Goal: Task Accomplishment & Management: Use online tool/utility

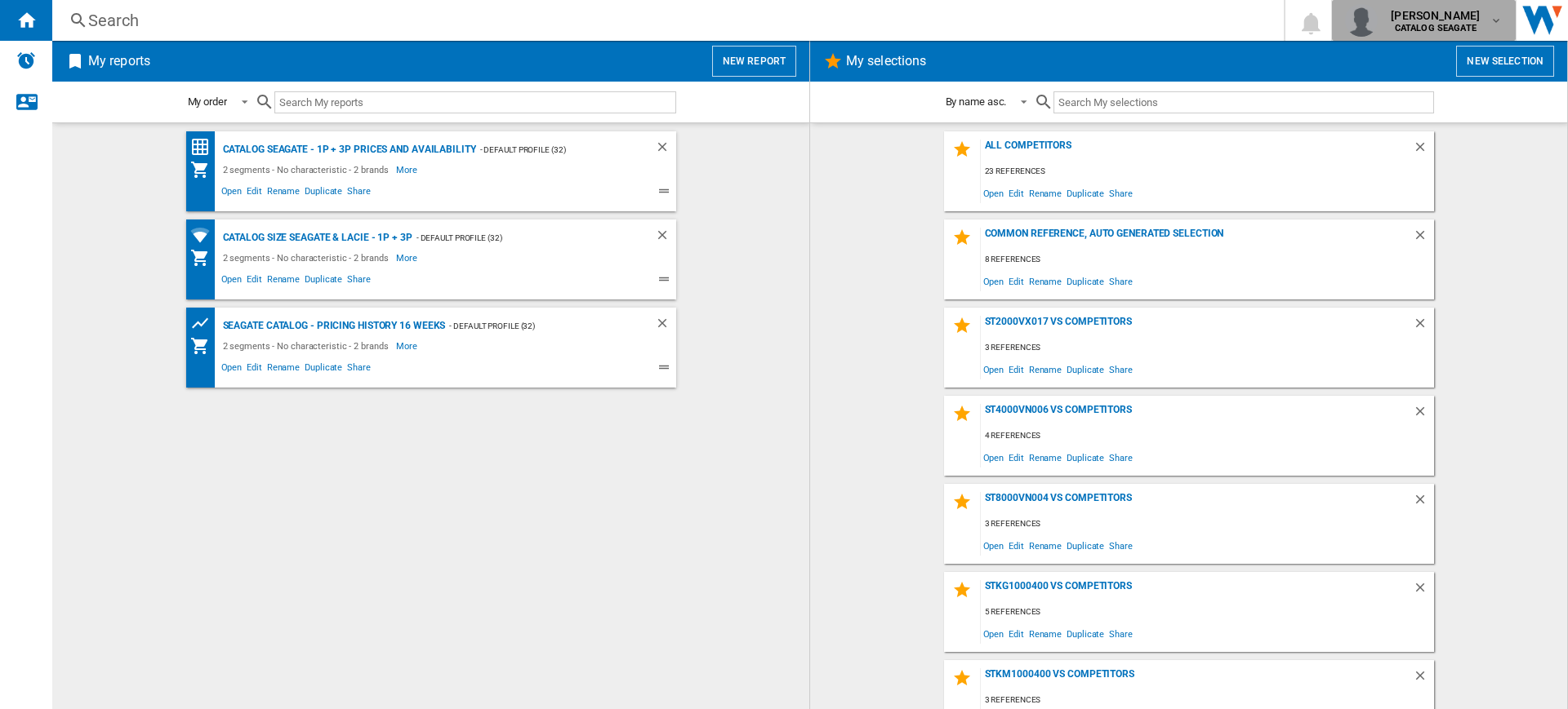
click at [1435, 21] on span "[PERSON_NAME]" at bounding box center [1435, 15] width 89 height 16
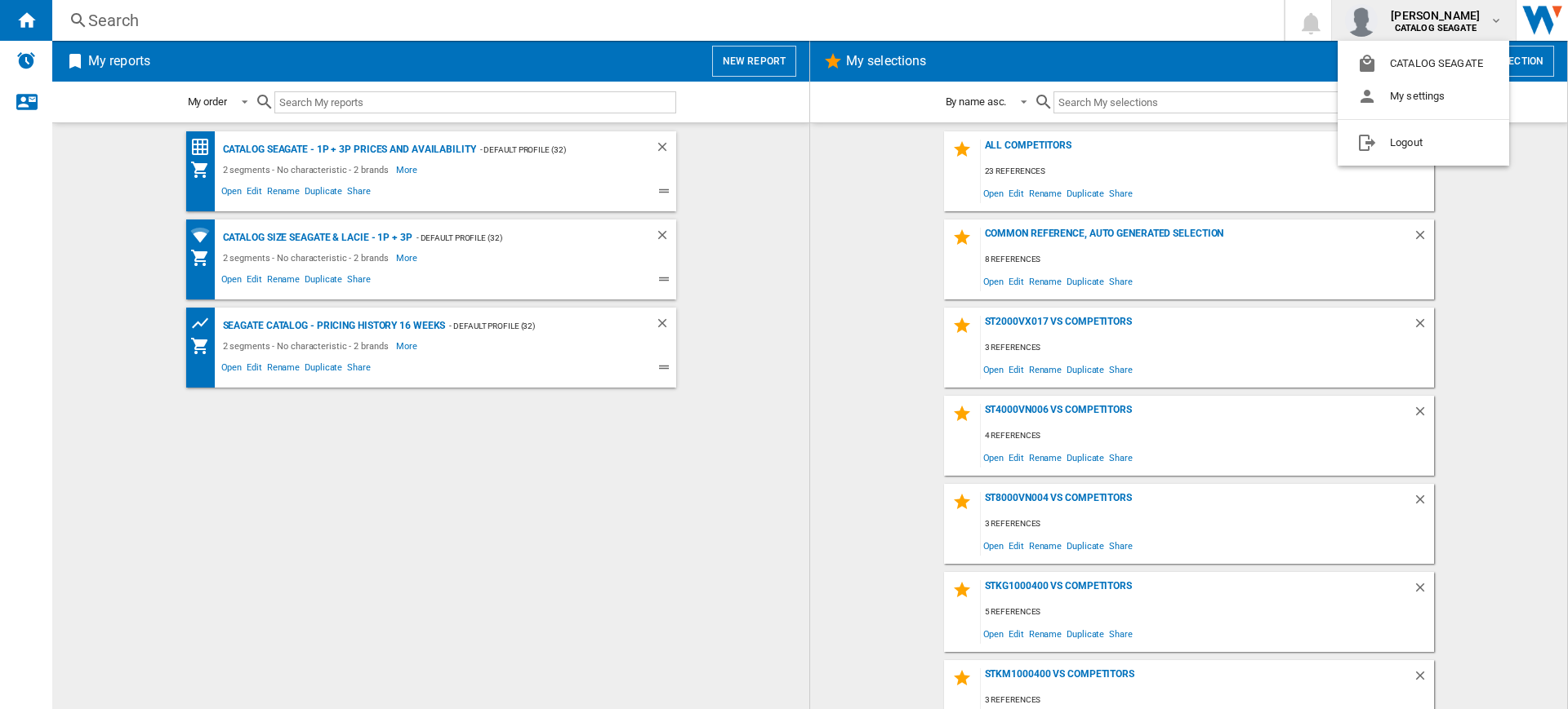
click at [759, 65] on md-backdrop at bounding box center [784, 354] width 1568 height 709
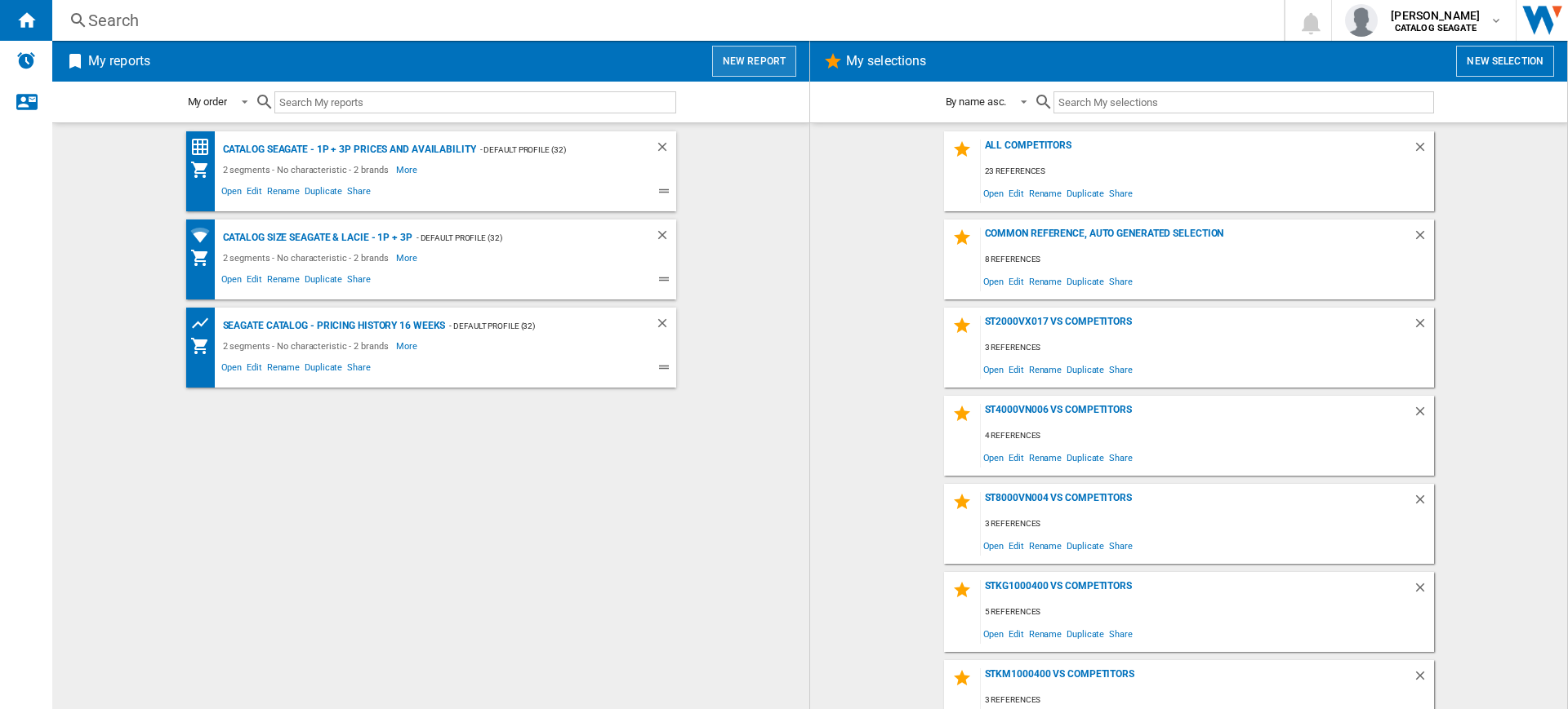
click at [759, 65] on button "New report" at bounding box center [754, 61] width 84 height 31
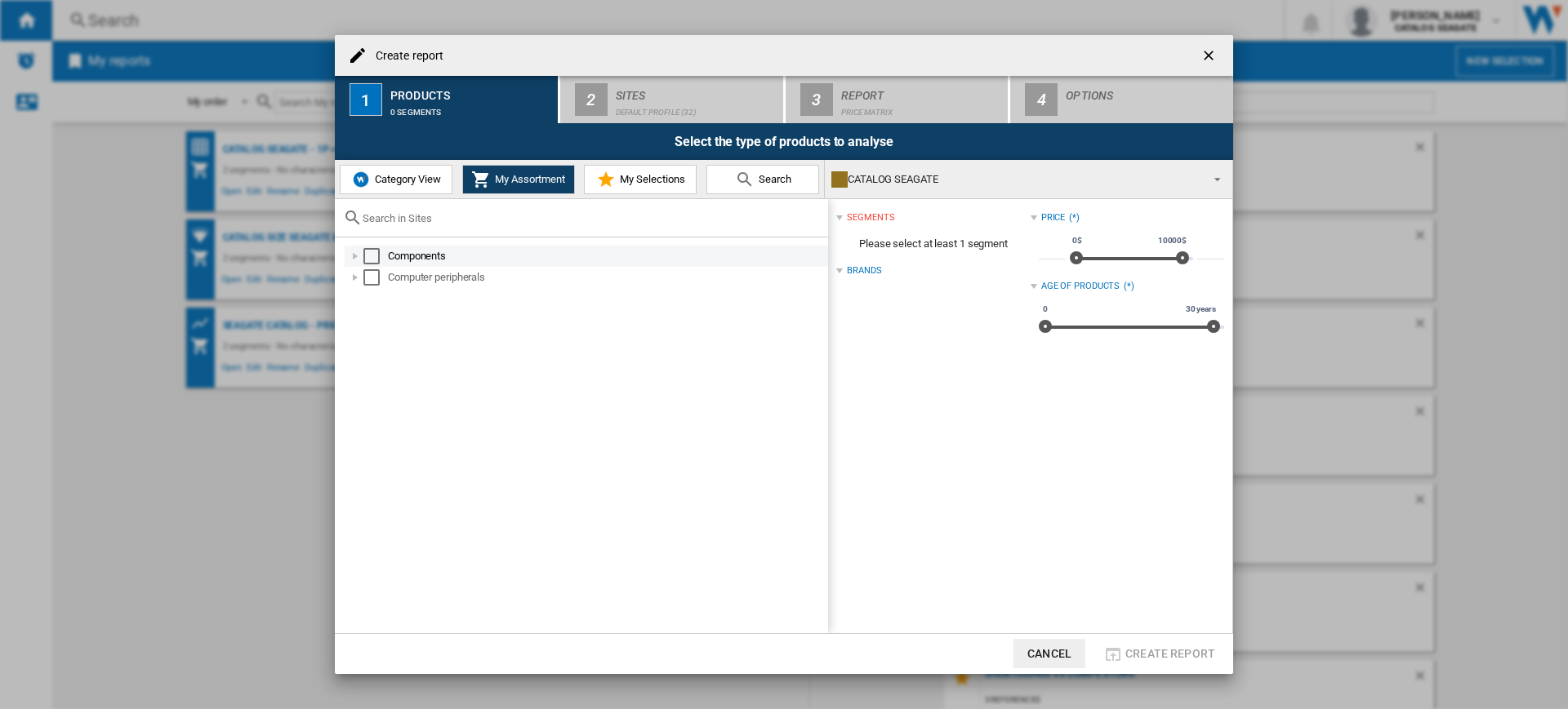
click at [383, 254] on md-checkbox "Select" at bounding box center [375, 255] width 25 height 16
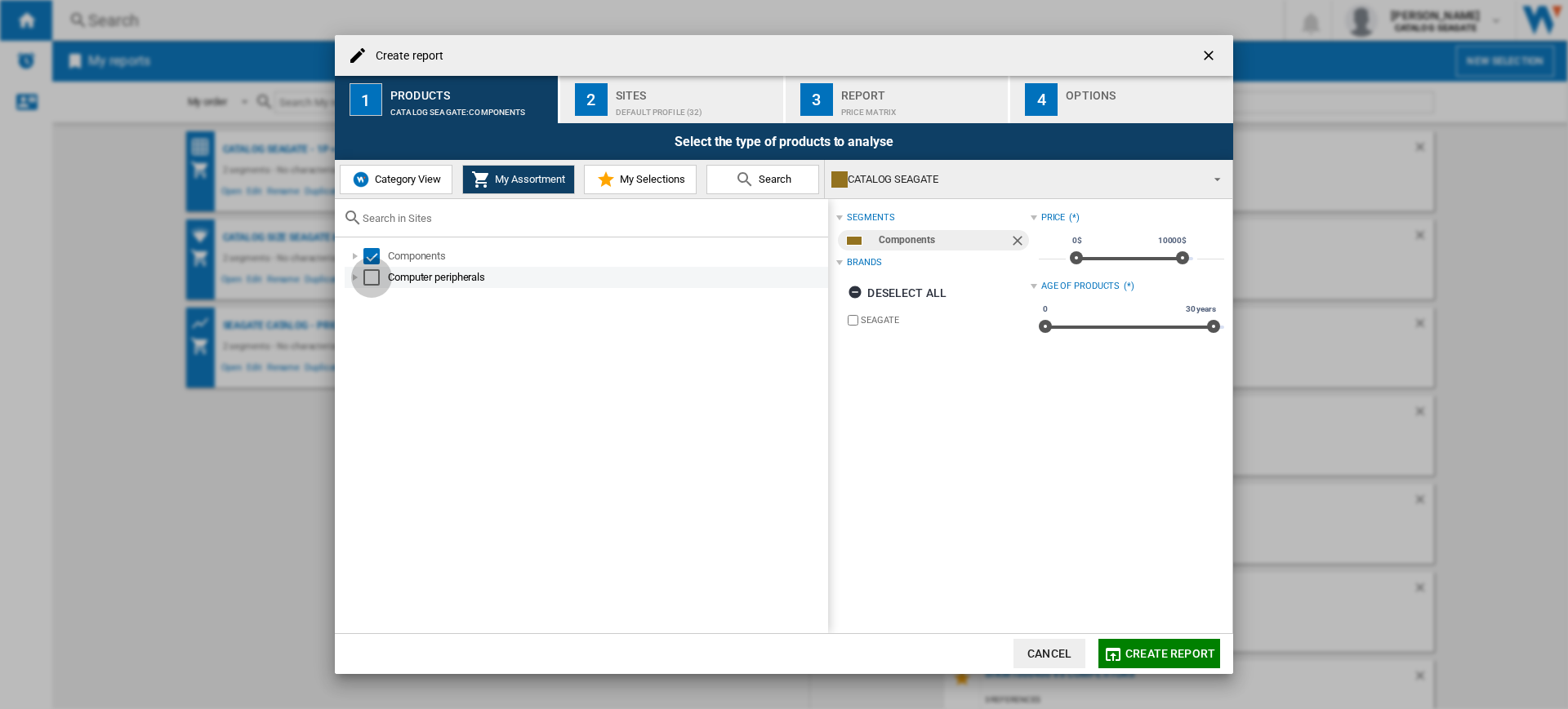
click at [377, 278] on div "Select" at bounding box center [371, 277] width 16 height 16
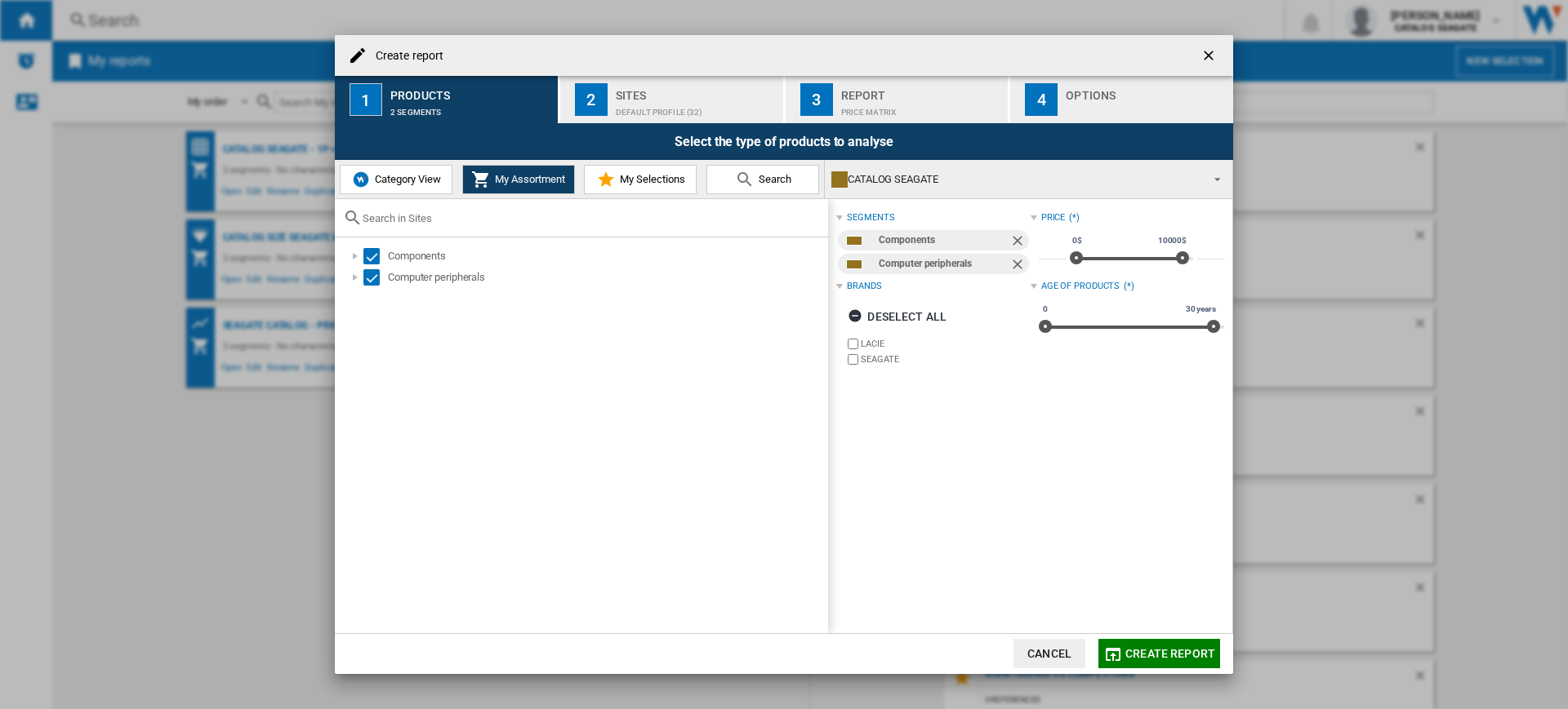
click at [716, 93] on div "Sites" at bounding box center [696, 91] width 161 height 17
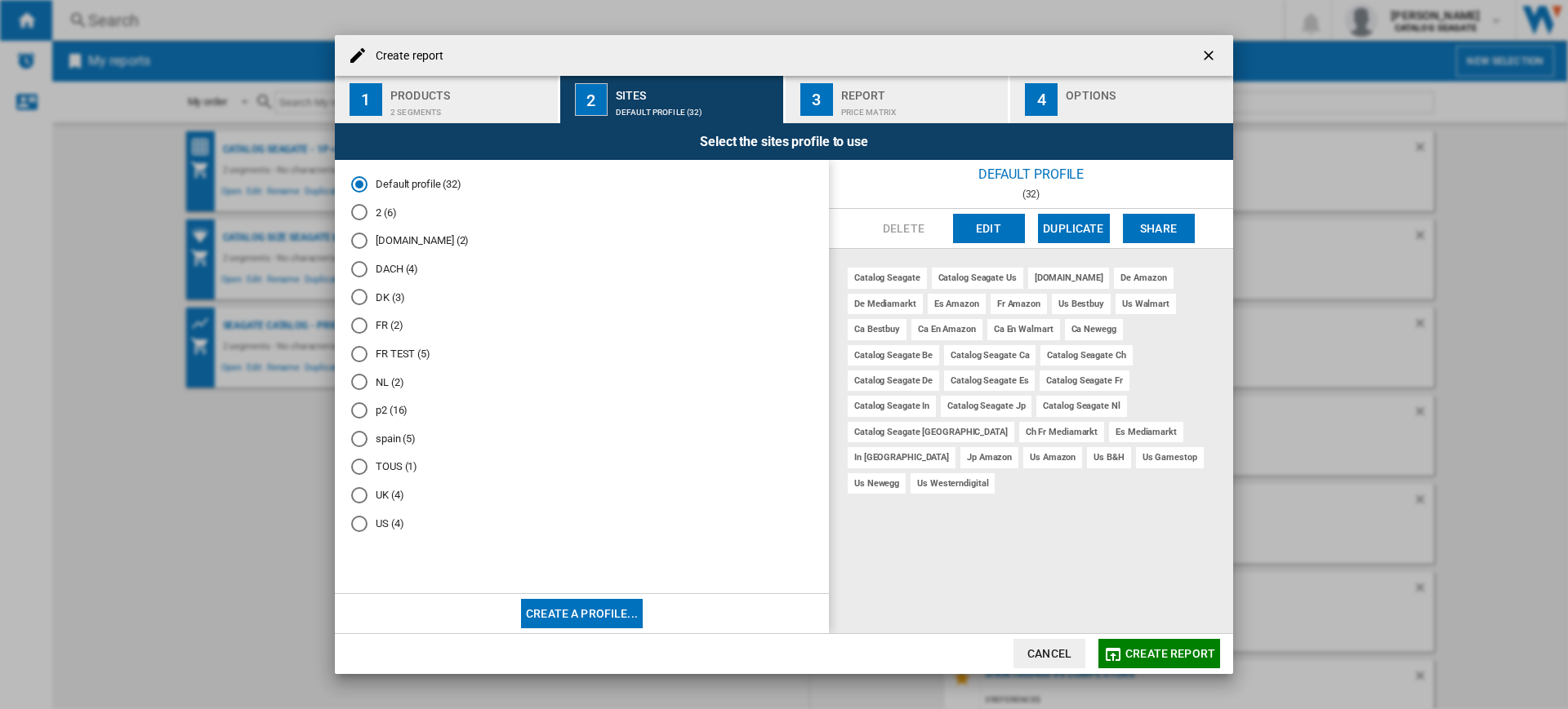
click at [397, 466] on md-radio-button "TOUS (1)" at bounding box center [582, 467] width 462 height 15
click at [399, 381] on md-radio-button "NL (2)" at bounding box center [582, 382] width 462 height 15
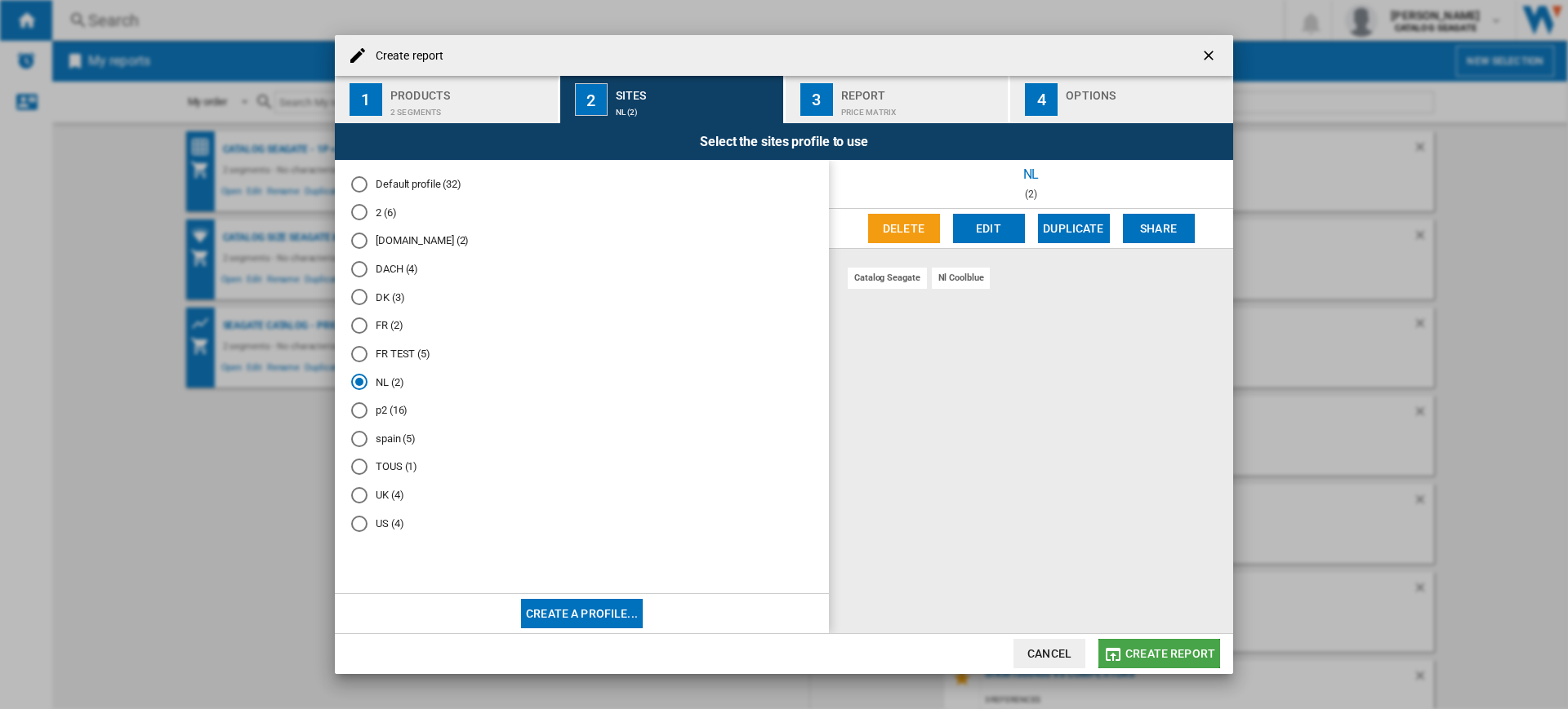
click at [1189, 650] on span "Create report" at bounding box center [1170, 654] width 90 height 13
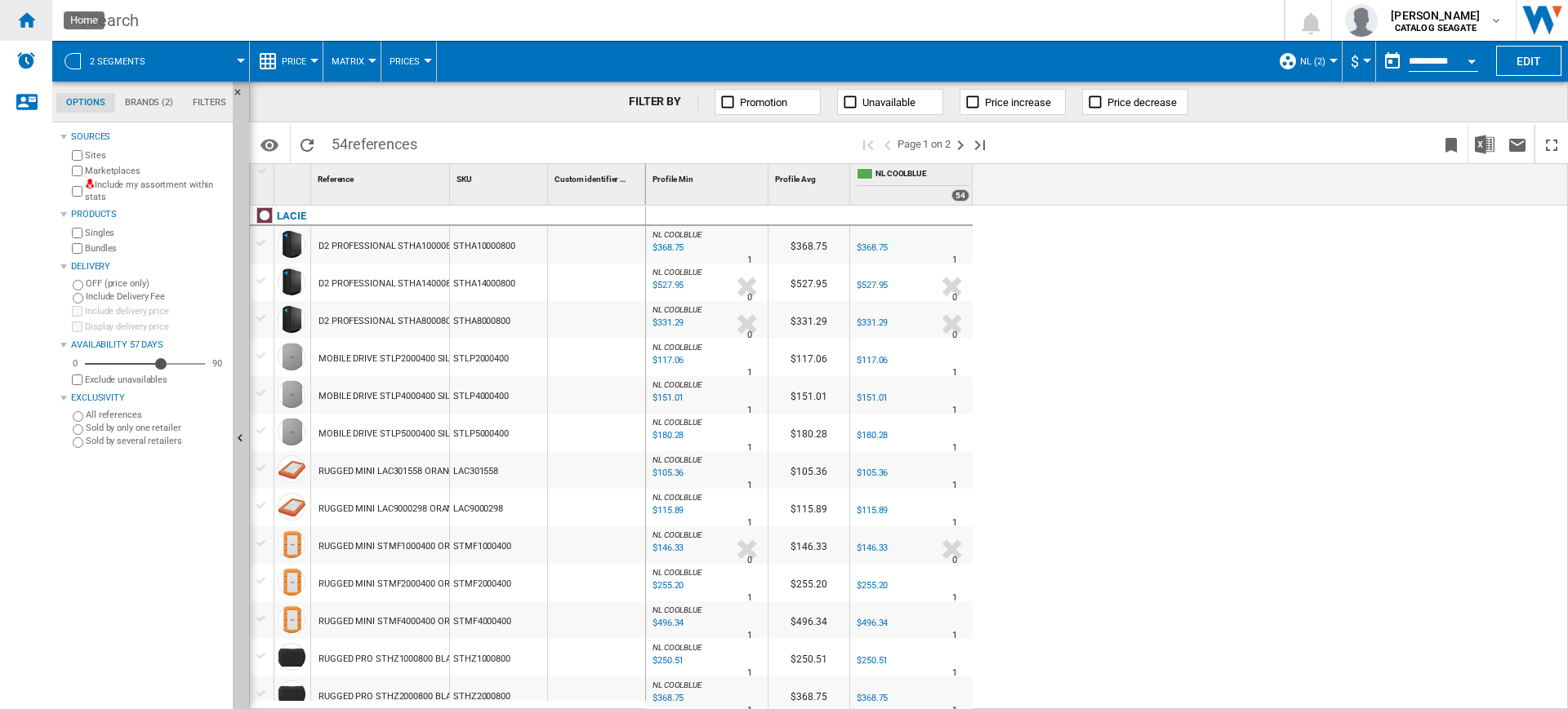
click at [32, 25] on ng-md-icon "Home" at bounding box center [26, 19] width 20 height 20
